Goal: Communication & Community: Ask a question

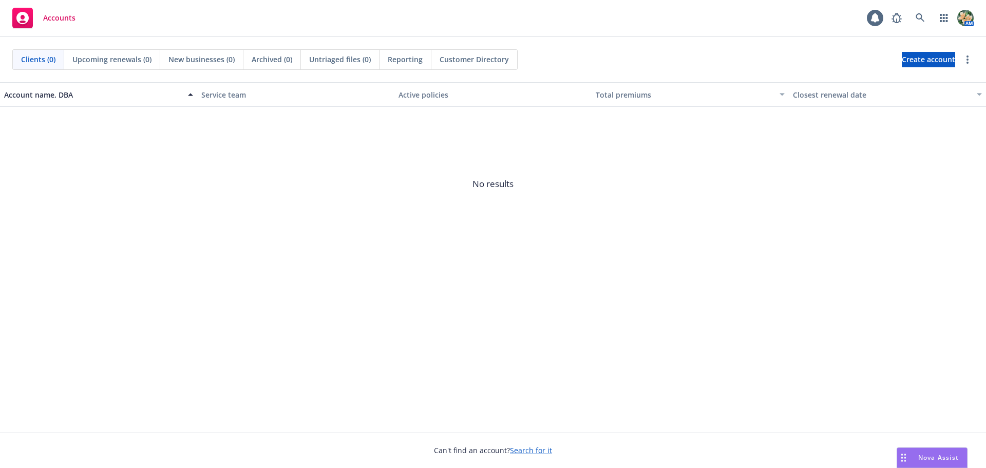
click at [914, 459] on div "Nova Assist" at bounding box center [938, 457] width 57 height 9
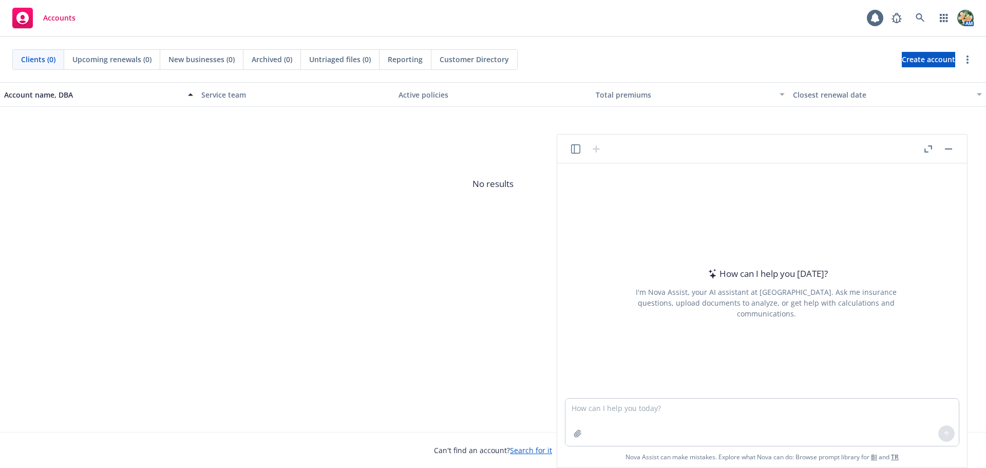
click at [926, 146] on icon "button" at bounding box center [928, 148] width 8 height 7
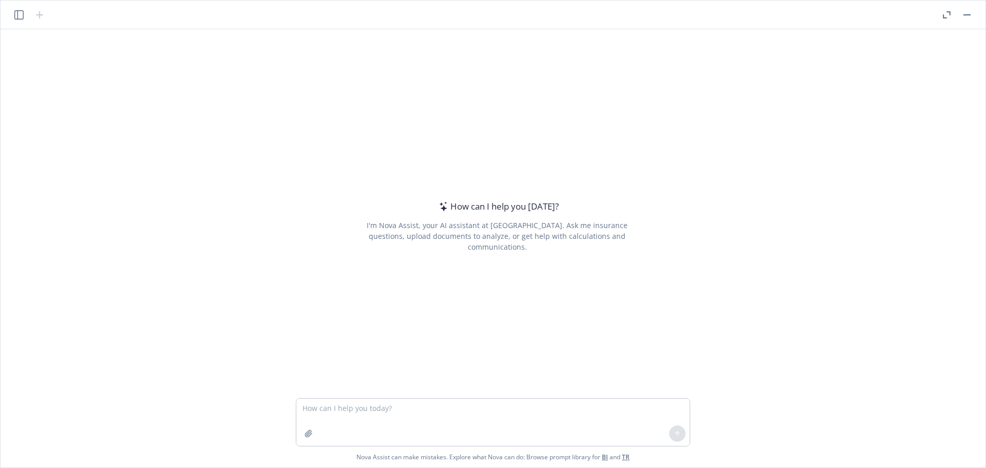
click at [945, 13] on icon "button" at bounding box center [947, 14] width 8 height 7
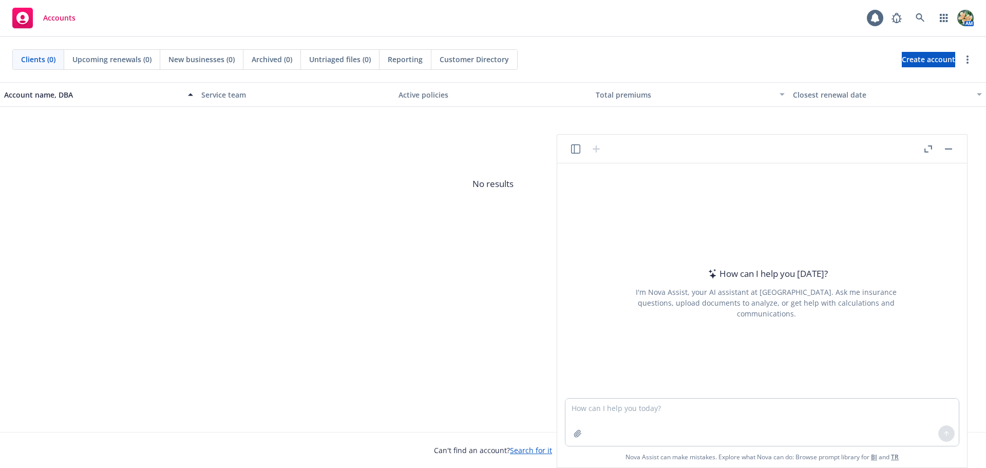
click at [928, 149] on icon "button" at bounding box center [928, 148] width 8 height 7
